Goal: Information Seeking & Learning: Learn about a topic

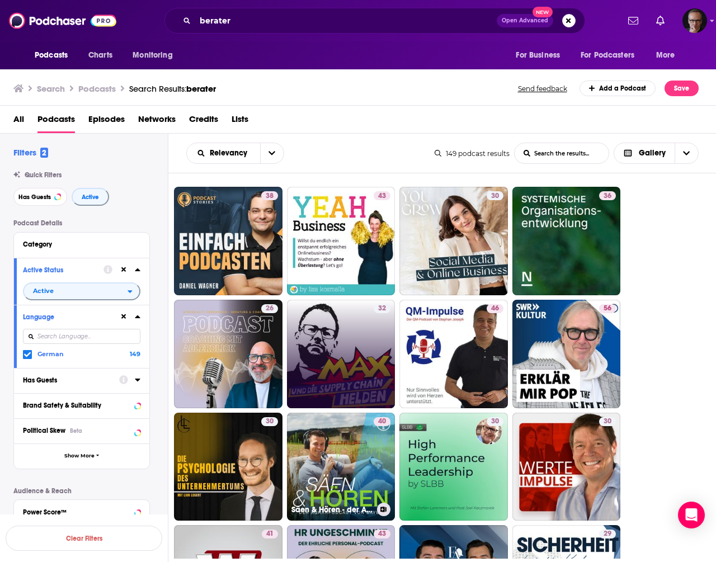
scroll to position [2, 0]
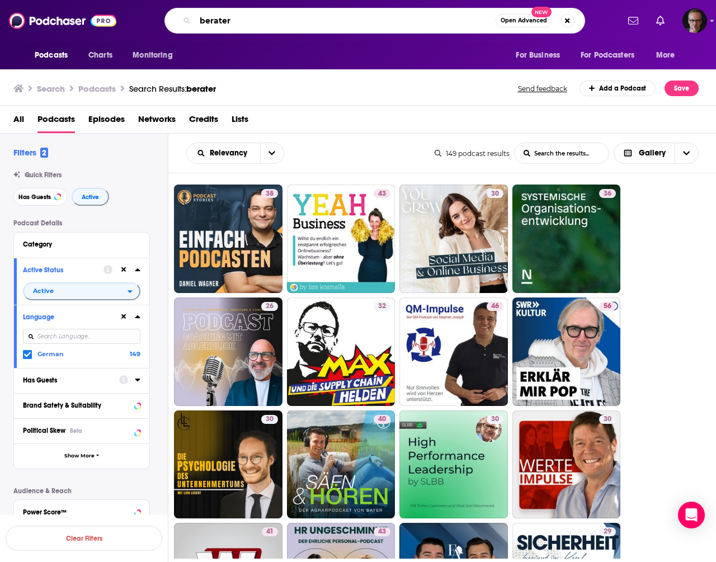
click at [237, 21] on input "berater" at bounding box center [345, 21] width 300 height 18
paste input "[PERSON_NAME]"
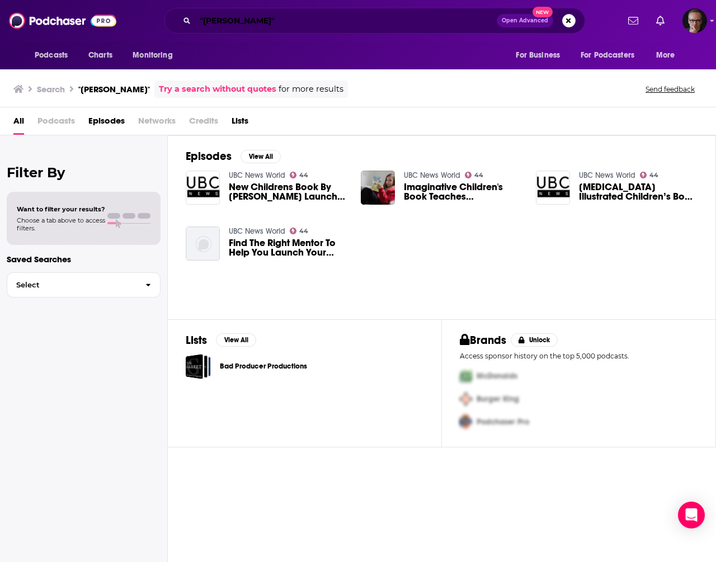
click at [253, 22] on input ""[PERSON_NAME]"" at bounding box center [345, 21] width 301 height 18
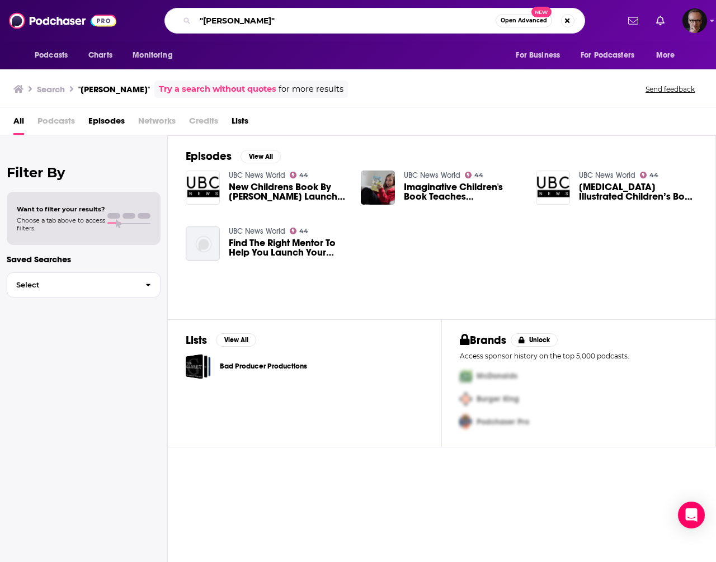
drag, startPoint x: 253, startPoint y: 22, endPoint x: 214, endPoint y: 22, distance: 39.7
click at [214, 22] on input ""[PERSON_NAME]"" at bounding box center [345, 21] width 300 height 18
paste input "[PERSON_NAME]"
type input ""[PERSON_NAME]""
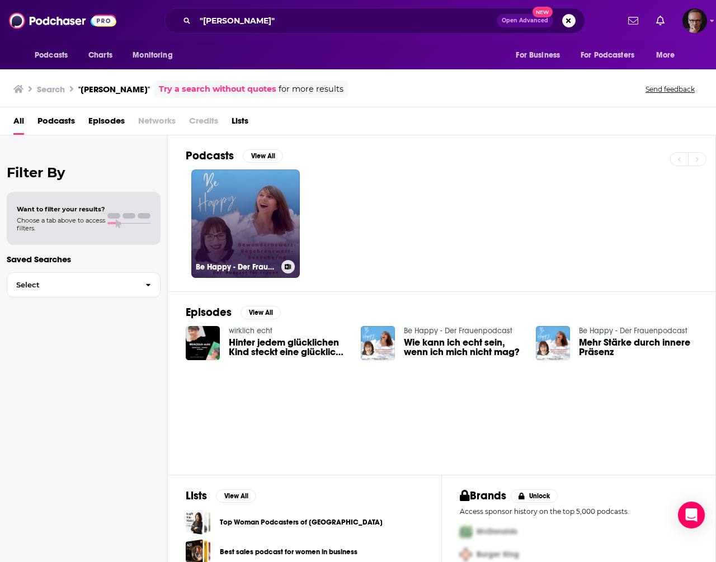
click at [238, 224] on link "Be Happy - Der Frauenpodcast" at bounding box center [245, 223] width 108 height 108
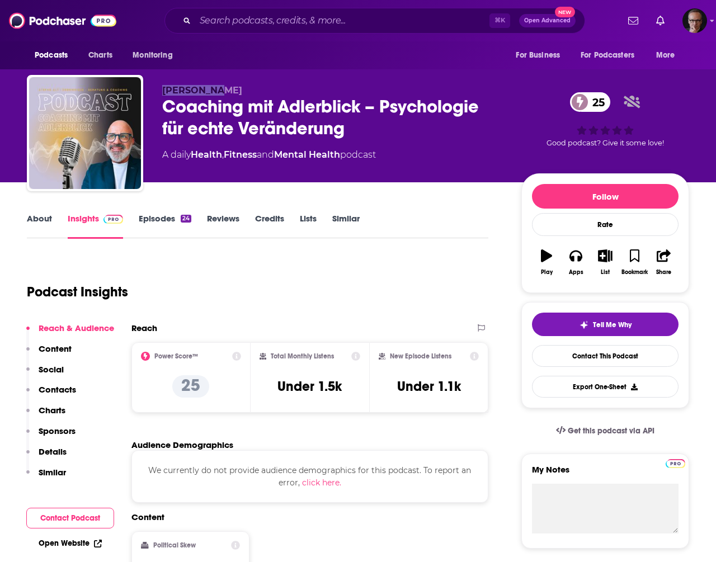
drag, startPoint x: 160, startPoint y: 90, endPoint x: 209, endPoint y: 92, distance: 48.1
click at [209, 92] on div "[PERSON_NAME] Coaching mit Adlerblick – Psychologie für echte Veränderung 25 A …" at bounding box center [358, 135] width 662 height 121
copy span "[PERSON_NAME]"
click at [171, 220] on link "Episodes 24" at bounding box center [165, 226] width 53 height 26
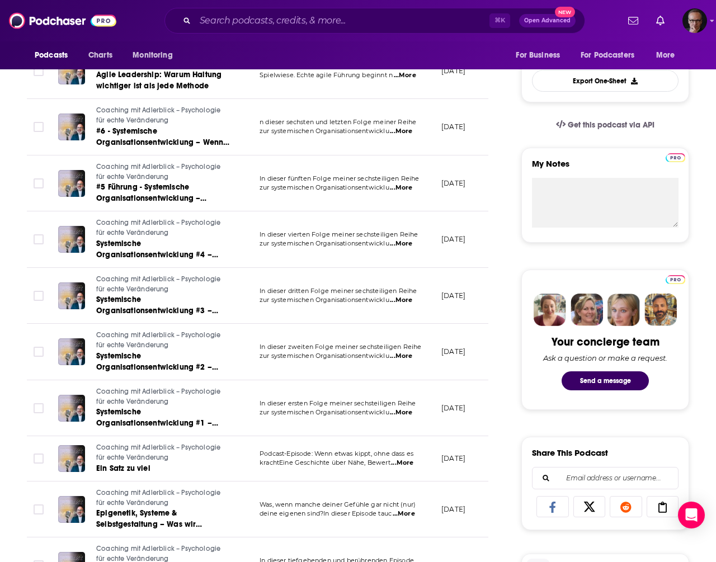
scroll to position [309, 0]
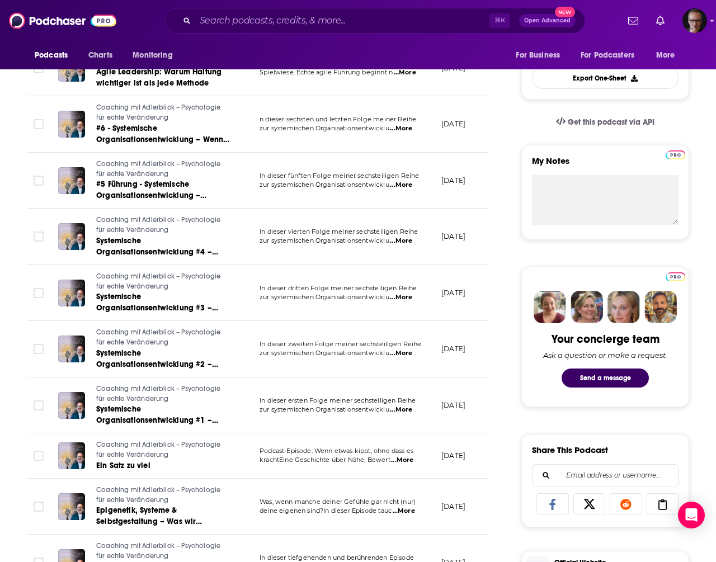
click at [190, 450] on link "Coaching mit Adlerblick – Psychologie für echte Veränderung" at bounding box center [163, 450] width 134 height 20
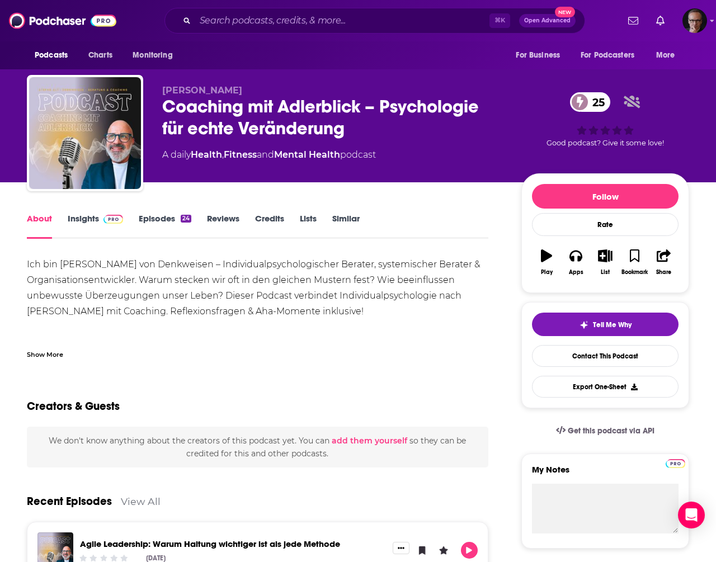
click at [160, 216] on link "Episodes 24" at bounding box center [165, 226] width 53 height 26
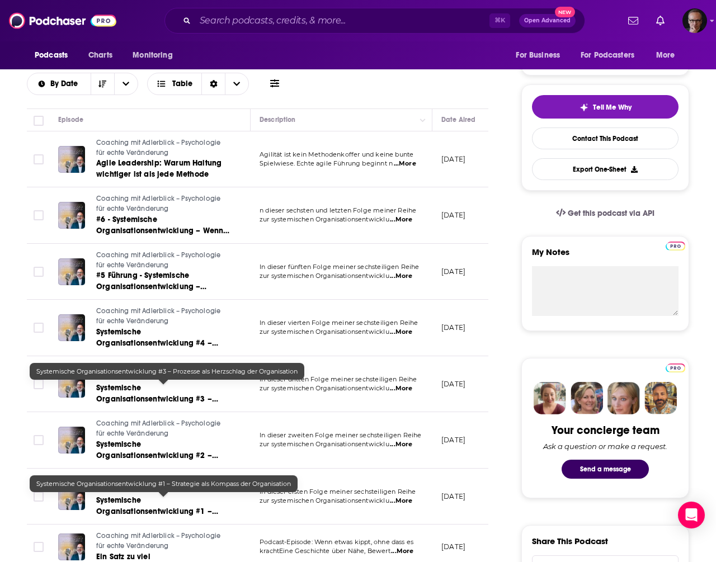
scroll to position [343, 0]
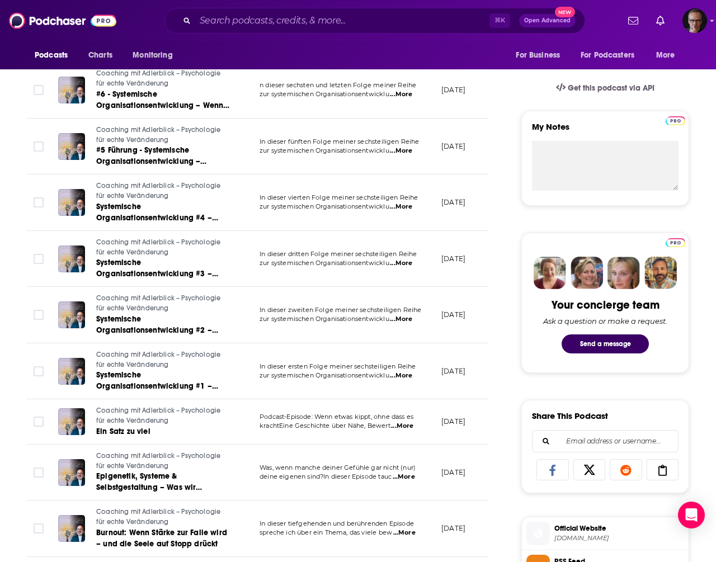
click at [292, 420] on span "Podcast-Episode: Wenn etwas kippt, ohne dass es" at bounding box center [336, 417] width 154 height 8
click at [143, 430] on span "Ein Satz zu viel" at bounding box center [123, 432] width 54 height 10
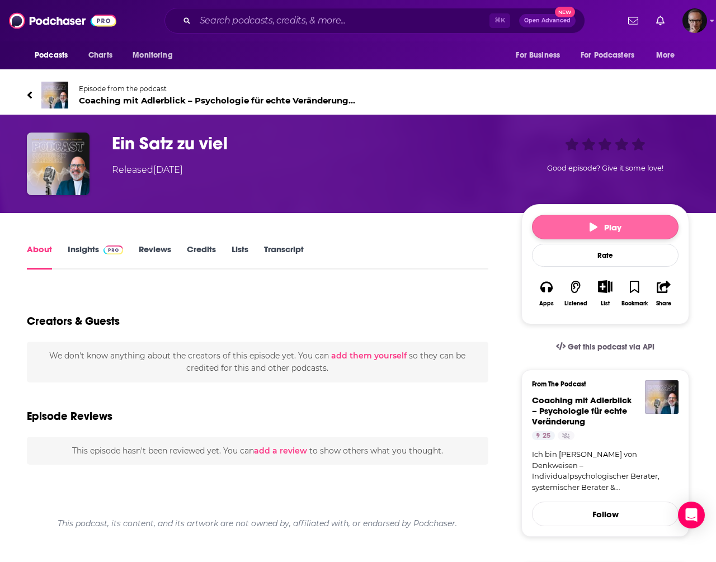
click at [626, 225] on button "Play" at bounding box center [605, 227] width 146 height 25
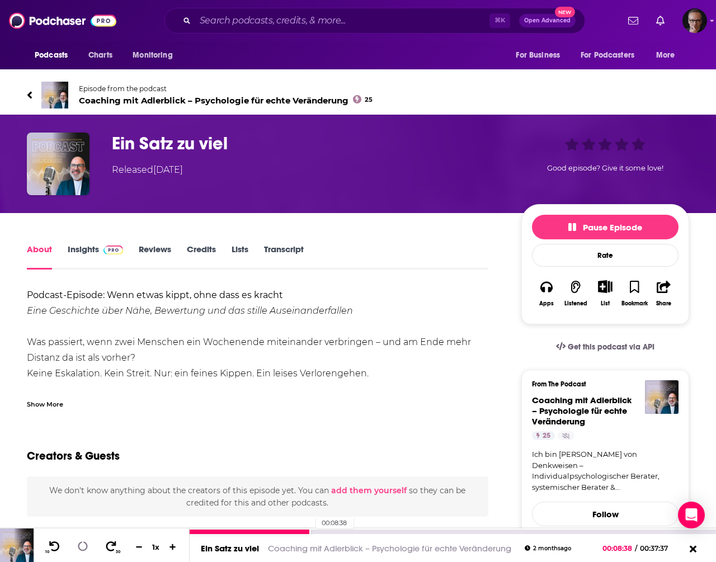
click at [310, 531] on div "00:08:38" at bounding box center [453, 532] width 526 height 4
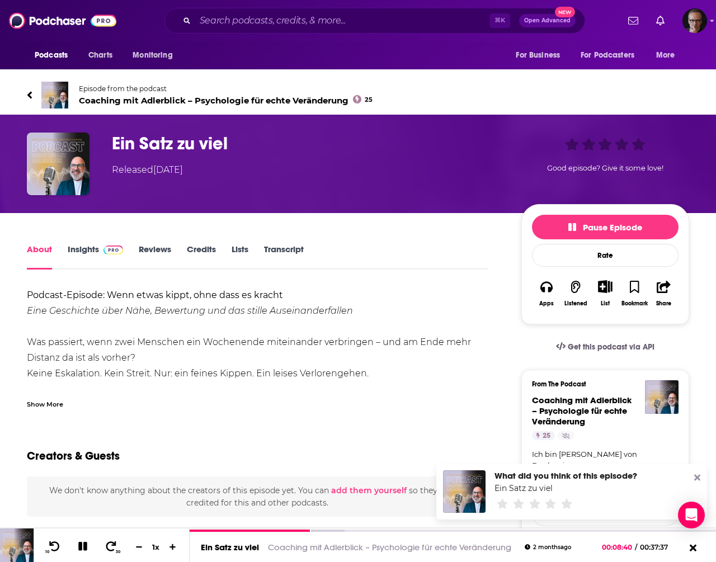
click at [698, 478] on icon at bounding box center [697, 478] width 6 height 6
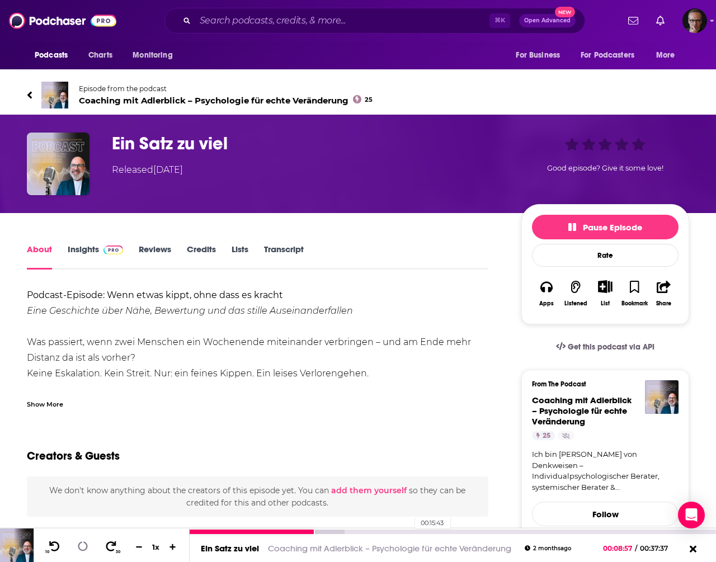
click at [409, 532] on div "00:15:43" at bounding box center [453, 532] width 526 height 4
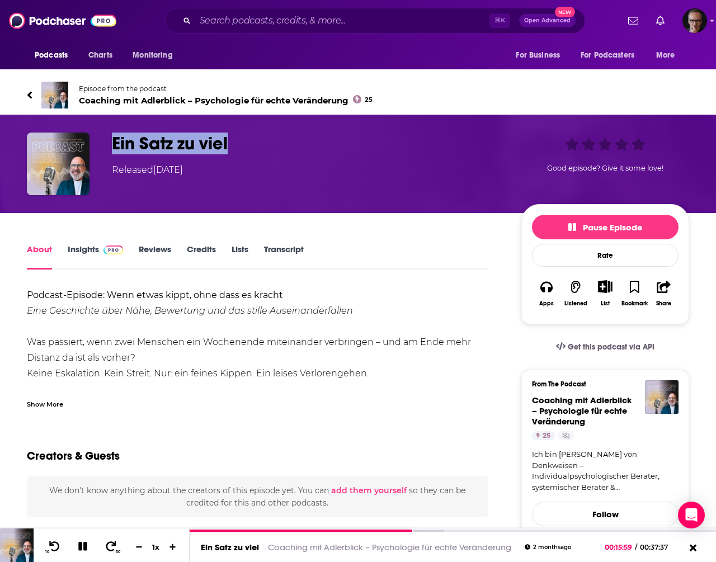
drag, startPoint x: 112, startPoint y: 143, endPoint x: 230, endPoint y: 149, distance: 117.6
click at [230, 149] on h1 "Ein Satz zu viel" at bounding box center [307, 144] width 391 height 22
copy h1 "Ein Satz zu viel"
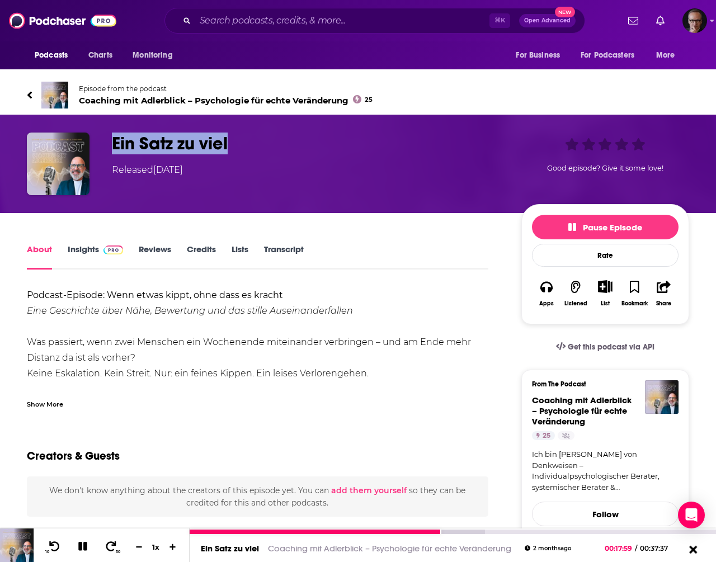
click at [693, 552] on icon at bounding box center [693, 548] width 14 height 11
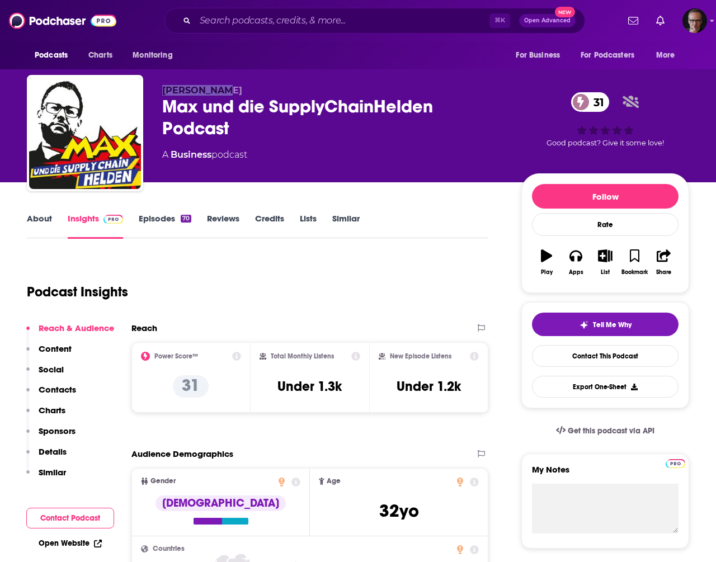
drag, startPoint x: 162, startPoint y: 90, endPoint x: 219, endPoint y: 93, distance: 57.1
click at [219, 93] on div "Max Meister Max und die SupplyChainHelden Podcast 31 A Business podcast 31 Good…" at bounding box center [358, 135] width 662 height 121
copy span "Max Meister"
click at [164, 221] on link "Episodes 70" at bounding box center [165, 226] width 53 height 26
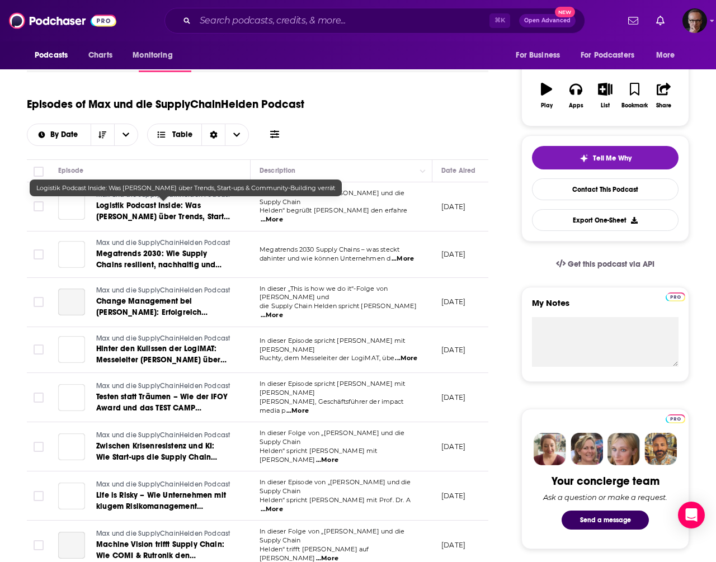
scroll to position [172, 0]
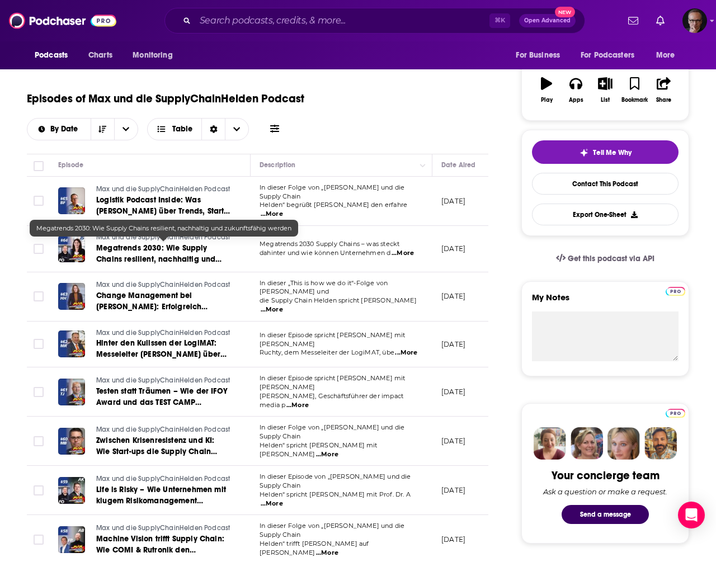
click at [195, 249] on span "Megatrends 2030: Wie Supply Chains resilient, nachhaltig und zukunftsfähig werd…" at bounding box center [158, 259] width 125 height 32
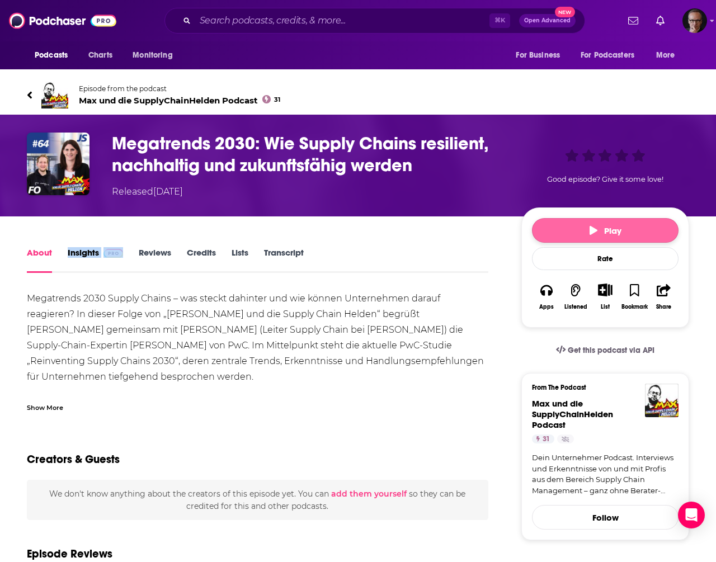
drag, startPoint x: 607, startPoint y: 233, endPoint x: 599, endPoint y: 231, distance: 8.1
click at [603, 233] on span "Play" at bounding box center [605, 230] width 32 height 11
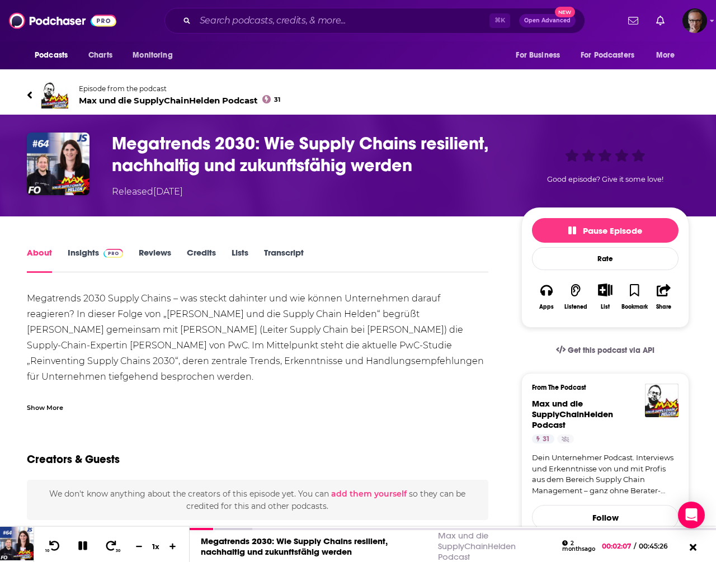
click at [118, 143] on h1 "Megatrends 2030: Wie Supply Chains resilient, nachhaltig und zukunftsfähig werd…" at bounding box center [307, 155] width 391 height 44
drag, startPoint x: 112, startPoint y: 142, endPoint x: 250, endPoint y: 141, distance: 138.1
click at [250, 141] on h1 "Megatrends 2030: Wie Supply Chains resilient, nachhaltig und zukunftsfähig werd…" at bounding box center [307, 155] width 391 height 44
copy h1 "Megatrends 2030"
click at [409, 527] on div "00:19:02" at bounding box center [453, 528] width 526 height 4
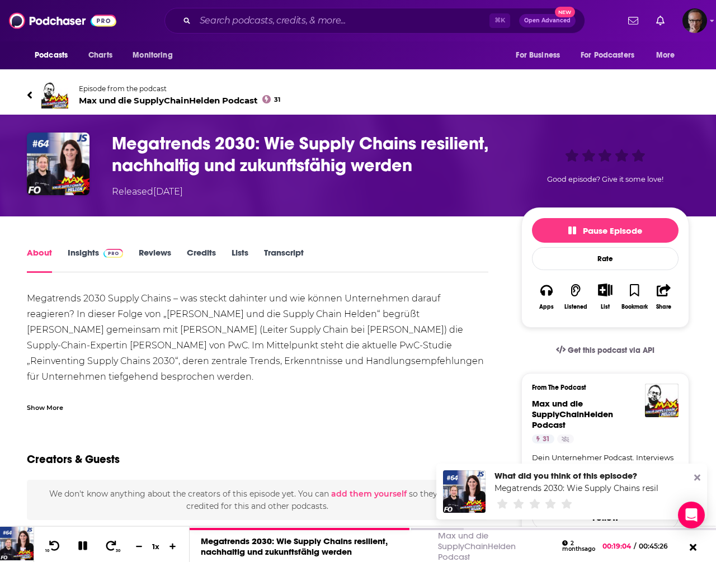
click at [697, 478] on icon at bounding box center [697, 478] width 6 height 6
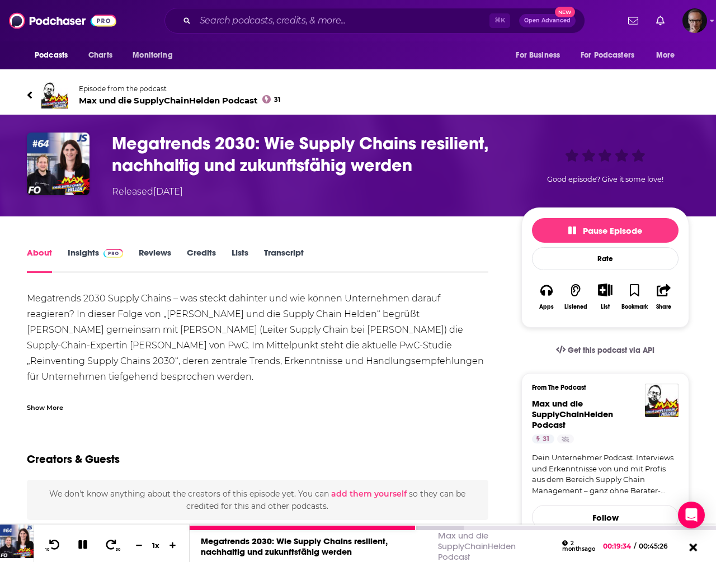
click at [693, 547] on icon at bounding box center [693, 547] width 8 height 8
